Goal: Task Accomplishment & Management: Manage account settings

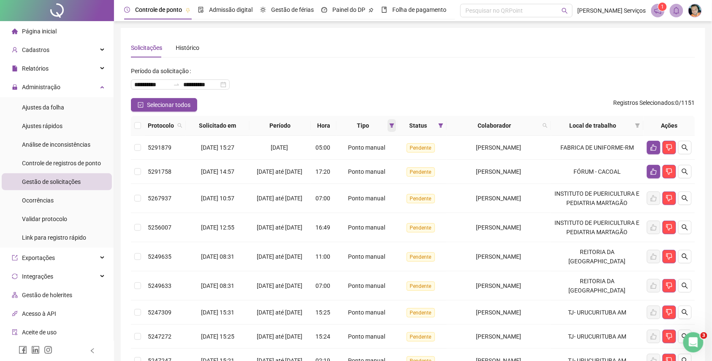
click at [394, 125] on icon "filter" at bounding box center [392, 125] width 5 height 4
click at [384, 182] on button "OK" at bounding box center [390, 186] width 15 height 10
click at [81, 66] on ul "Página inicial Cadastros Relatórios Administração Ajustes da folha Ajustes rápi…" at bounding box center [57, 228] width 114 height 414
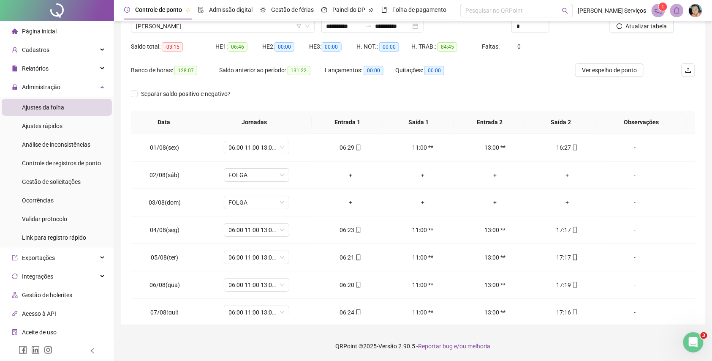
scroll to position [289, 0]
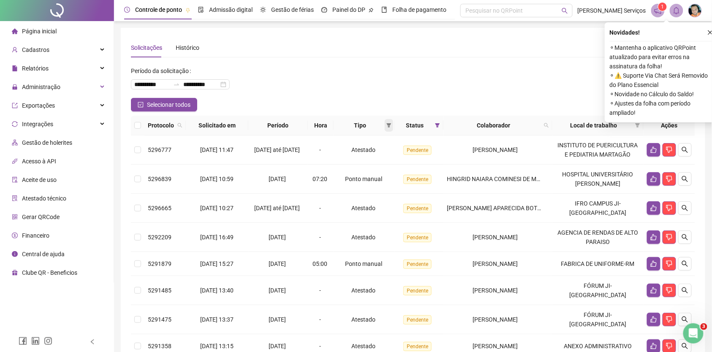
click at [390, 124] on span at bounding box center [389, 125] width 8 height 13
click at [353, 145] on span "Ponto manual" at bounding box center [367, 141] width 47 height 9
click at [388, 184] on span "OK" at bounding box center [387, 185] width 8 height 9
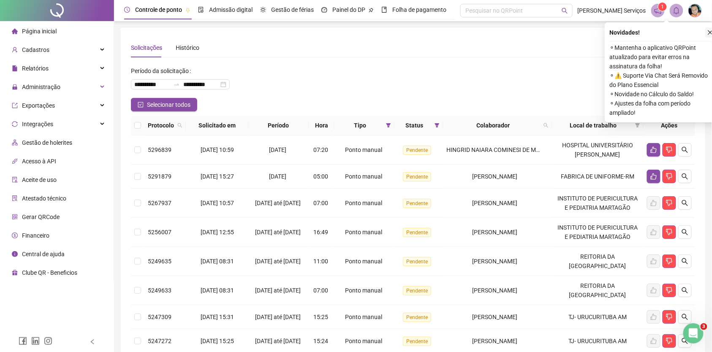
click at [705, 31] on button "button" at bounding box center [710, 32] width 10 height 10
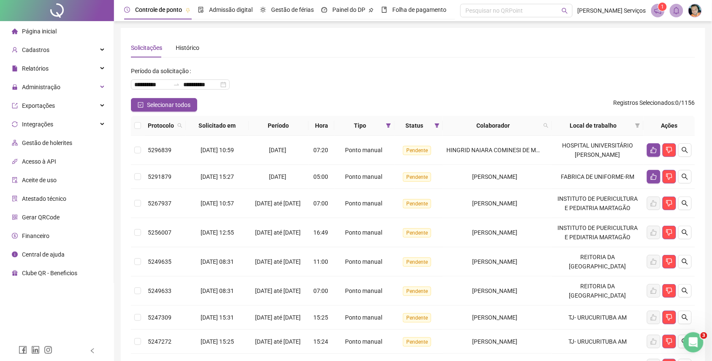
click at [265, 55] on div "Solicitações Histórico" at bounding box center [413, 47] width 564 height 19
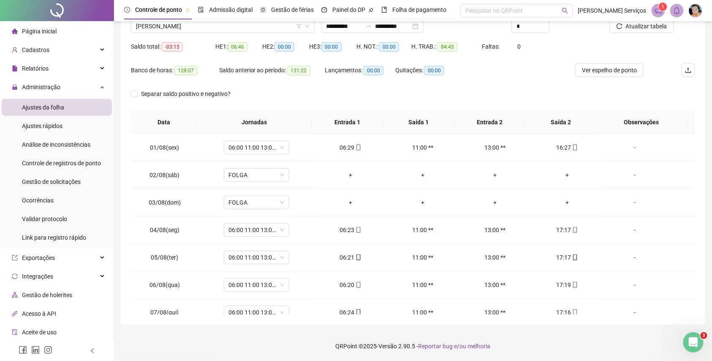
scroll to position [289, 0]
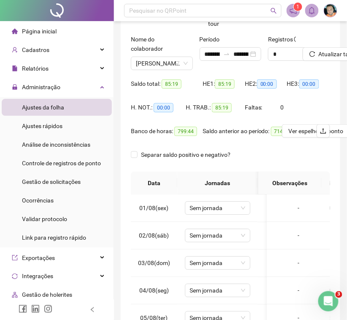
scroll to position [289, 0]
